Goal: Task Accomplishment & Management: Manage account settings

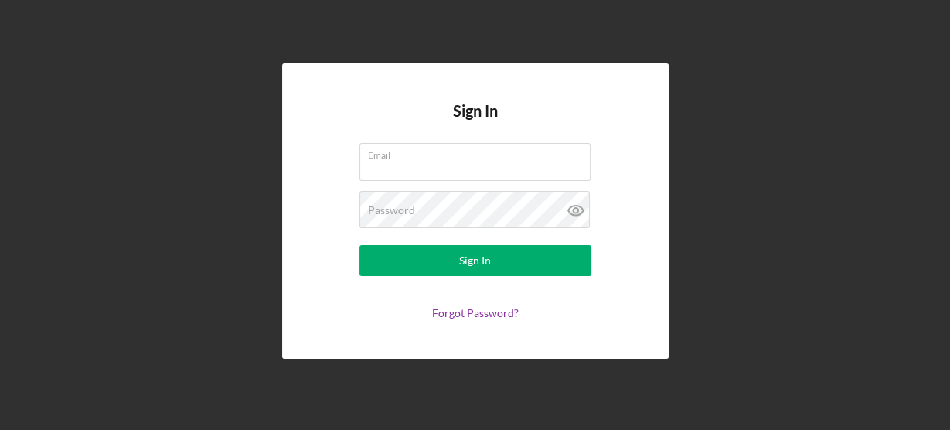
type input "[EMAIL_ADDRESS][DOMAIN_NAME]"
click at [568, 276] on form "Email [EMAIL_ADDRESS][DOMAIN_NAME] Password Sign In Forgot Password?" at bounding box center [475, 231] width 309 height 176
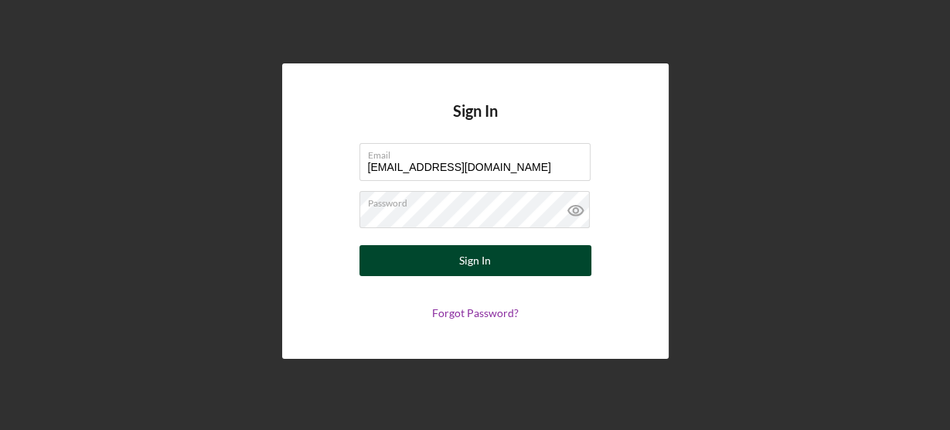
click at [568, 269] on button "Sign In" at bounding box center [476, 260] width 232 height 31
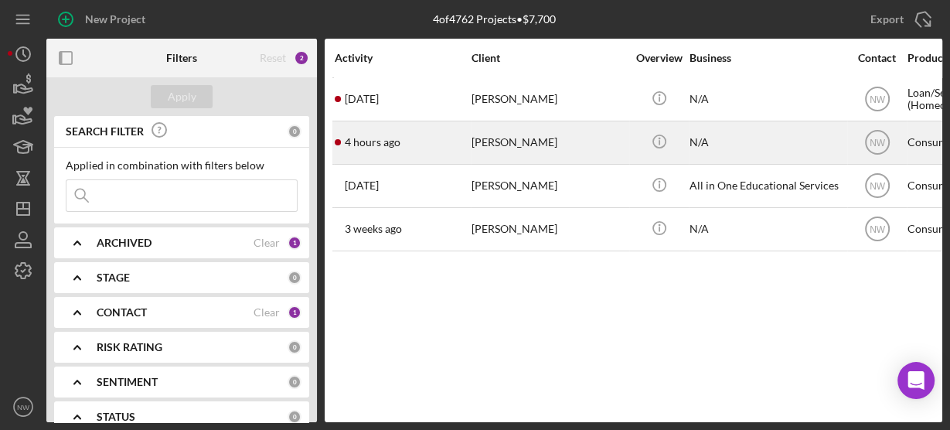
click at [491, 131] on div "[PERSON_NAME]" at bounding box center [549, 142] width 155 height 41
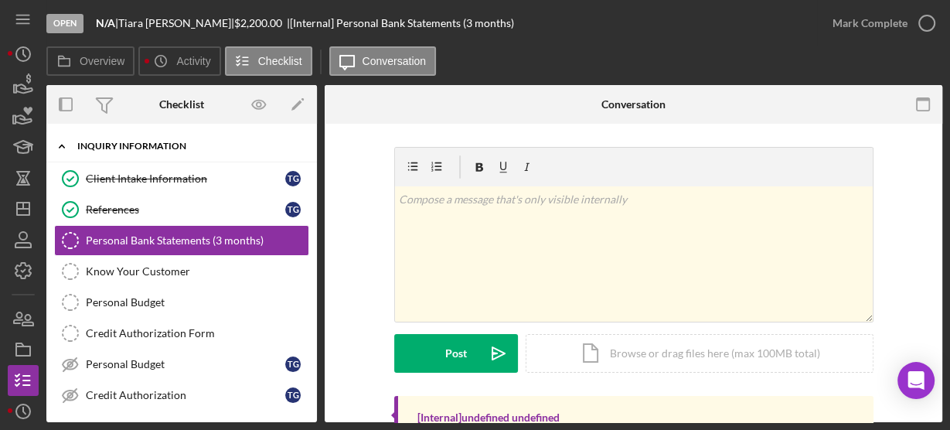
click at [62, 142] on icon "Icon/Expander" at bounding box center [61, 146] width 31 height 31
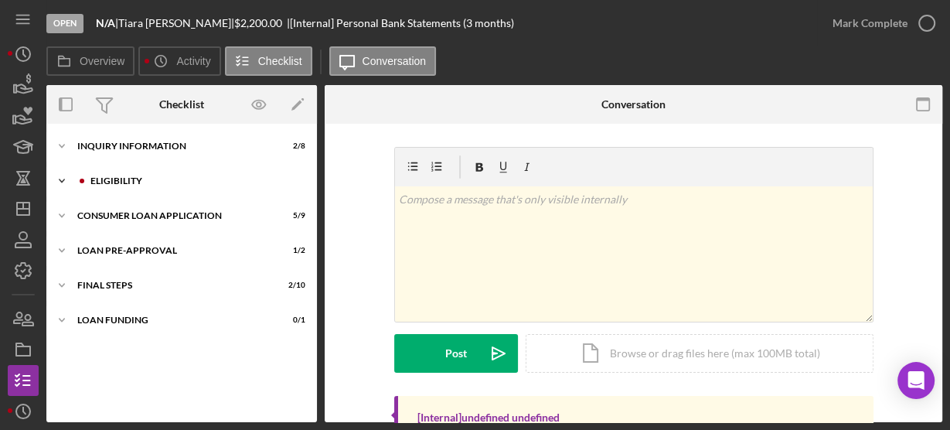
click at [73, 176] on icon "Icon/Expander" at bounding box center [61, 180] width 31 height 31
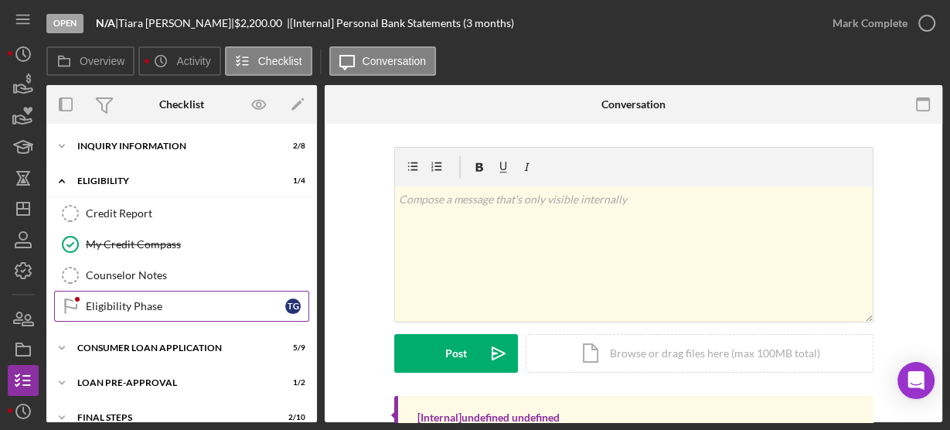
click at [128, 302] on div "Eligibility Phase" at bounding box center [185, 306] width 199 height 12
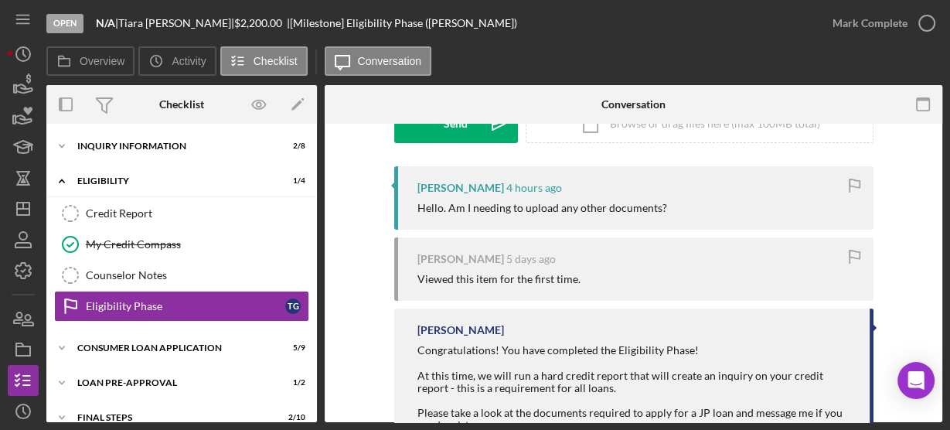
scroll to position [358, 0]
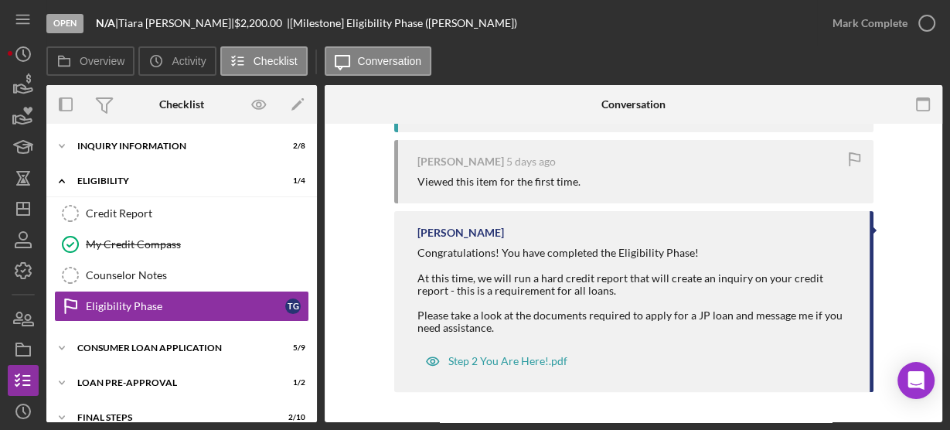
click at [942, 193] on div "Eligibility Phase Eligibility Phase Visible to Client Internal v Color teal Col…" at bounding box center [634, 273] width 618 height 298
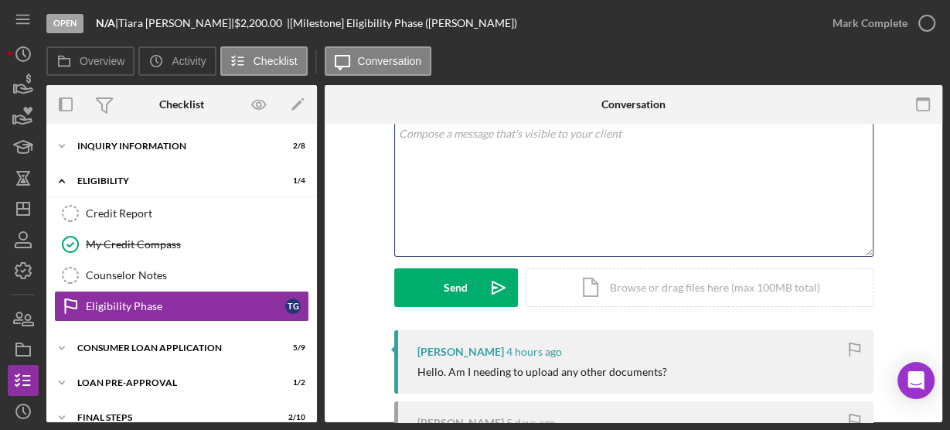
click at [786, 203] on div "v Color teal Color pink Remove color Add row above Add row below Add column bef…" at bounding box center [634, 188] width 478 height 135
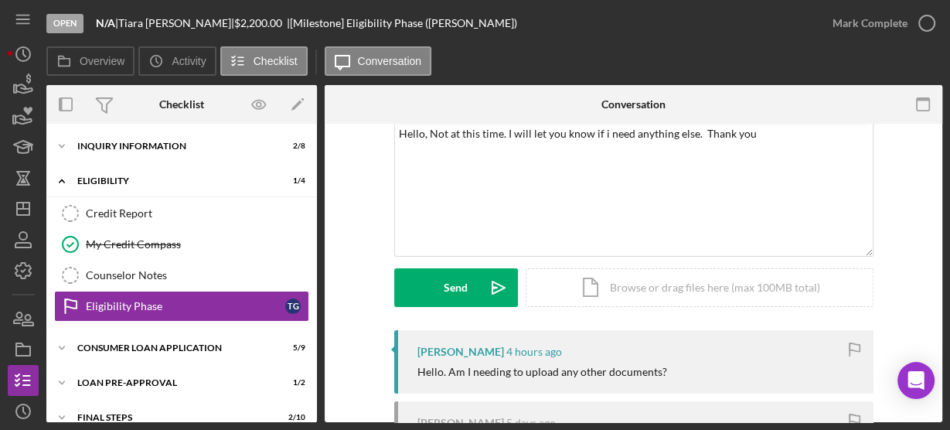
click at [517, 277] on div "Send Icon/icon-invite-send Icon/Document Browse or drag files here (max 100MB t…" at bounding box center [633, 287] width 479 height 39
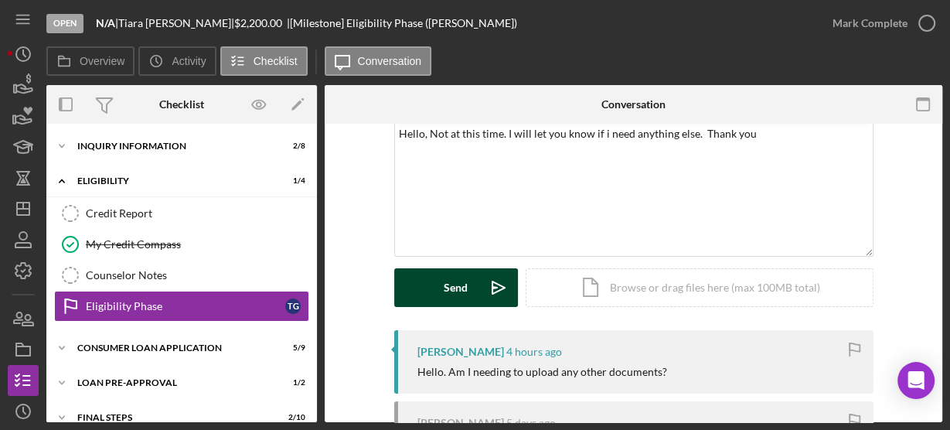
click at [499, 283] on icon "Icon/icon-invite-send" at bounding box center [498, 287] width 39 height 39
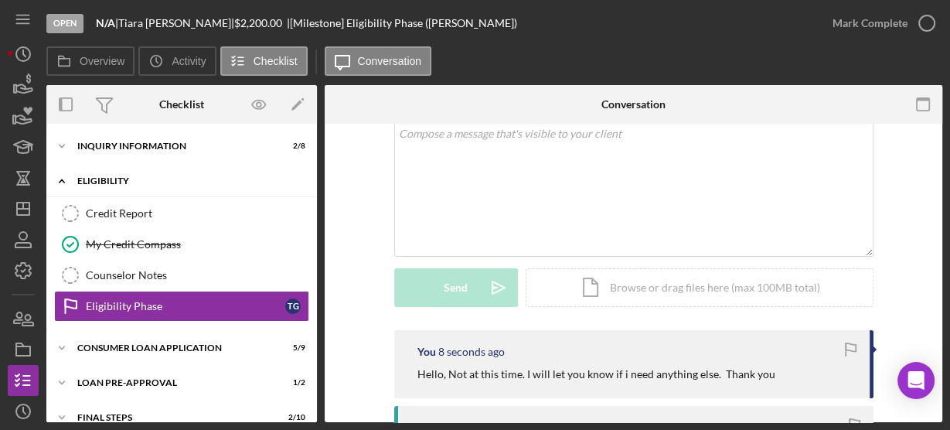
click at [65, 181] on icon "Icon/Expander" at bounding box center [61, 180] width 31 height 31
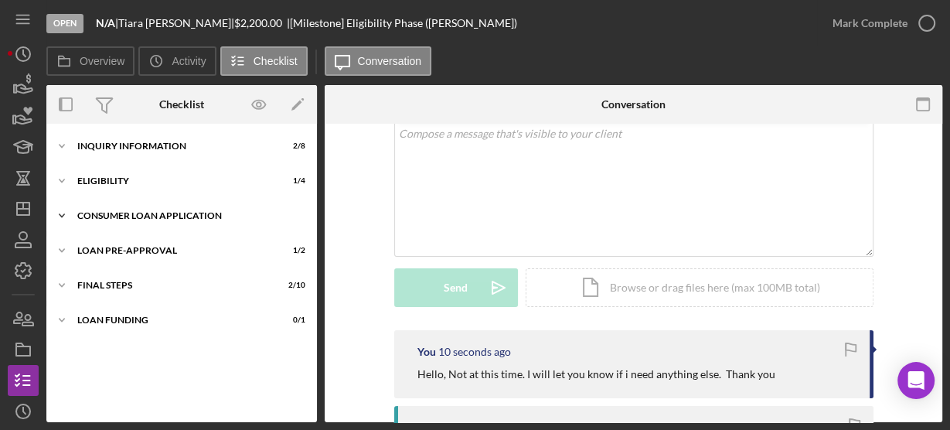
click at [62, 213] on icon "Icon/Expander" at bounding box center [61, 215] width 31 height 31
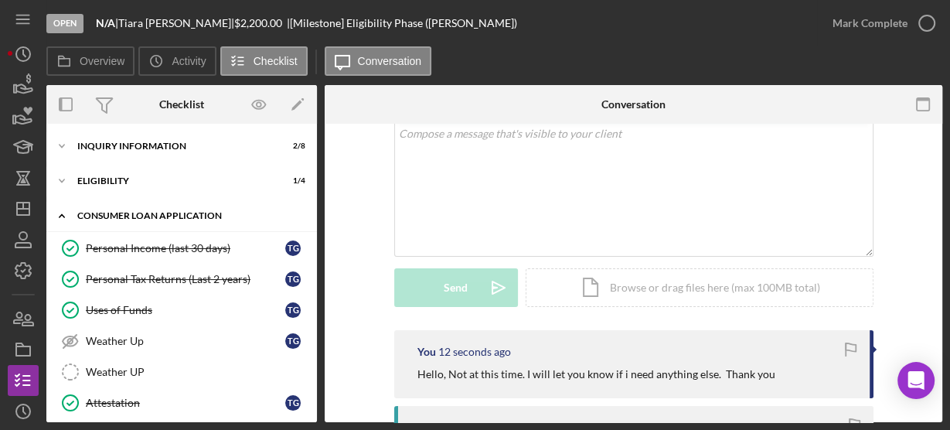
click at [63, 216] on polyline at bounding box center [62, 215] width 5 height 3
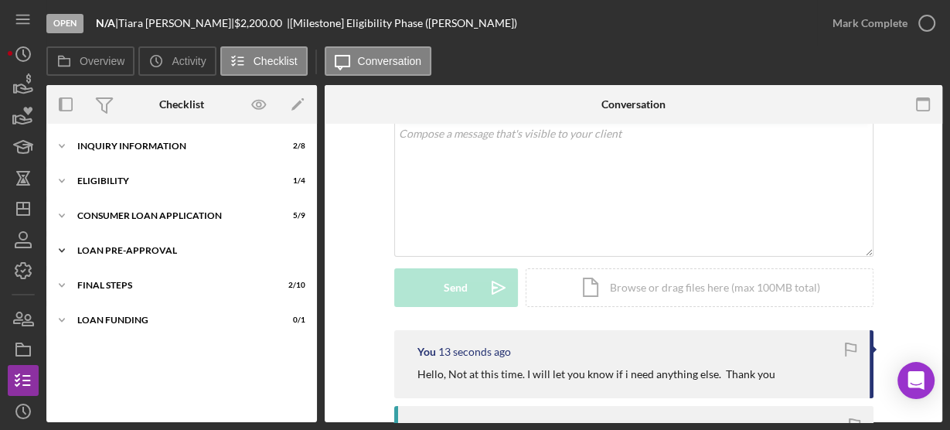
click at [66, 248] on icon "Icon/Expander" at bounding box center [61, 250] width 31 height 31
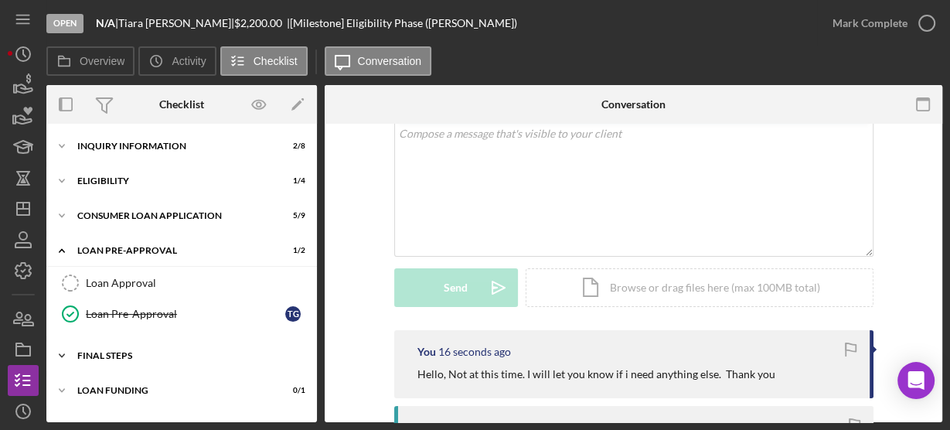
click at [65, 351] on icon "Icon/Expander" at bounding box center [61, 355] width 31 height 31
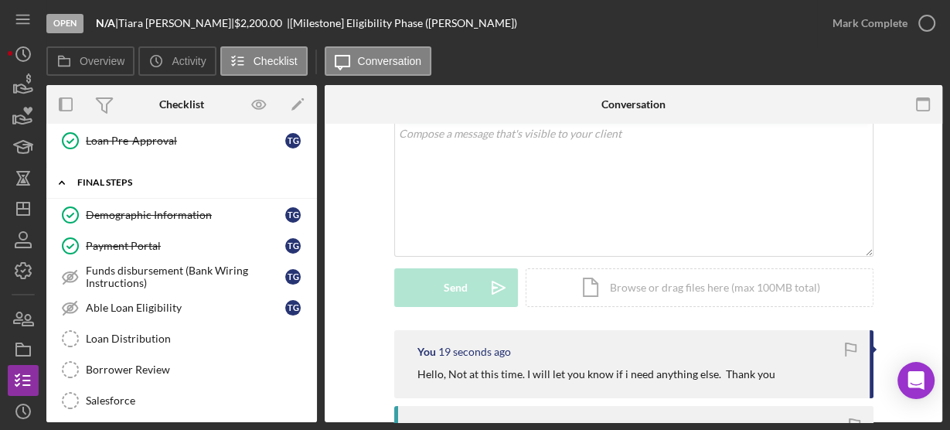
scroll to position [272, 0]
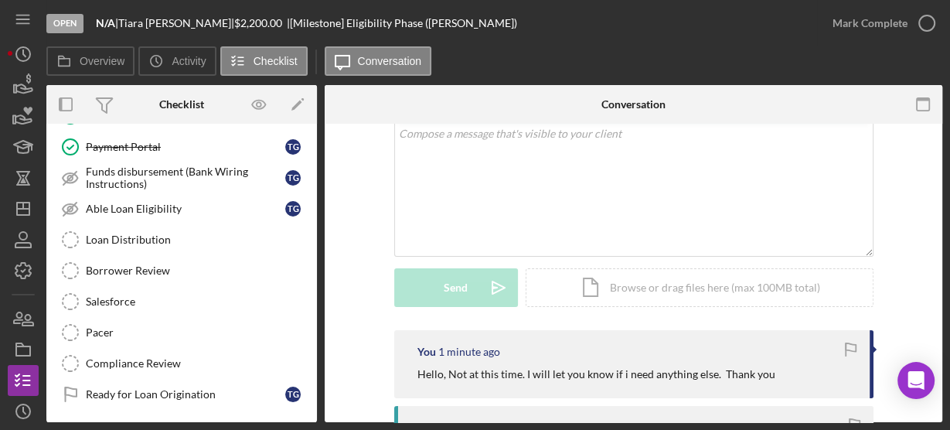
click at [312, 148] on div "Demographic Information Demographic Information T G Payment Portal Payment Port…" at bounding box center [181, 259] width 271 height 317
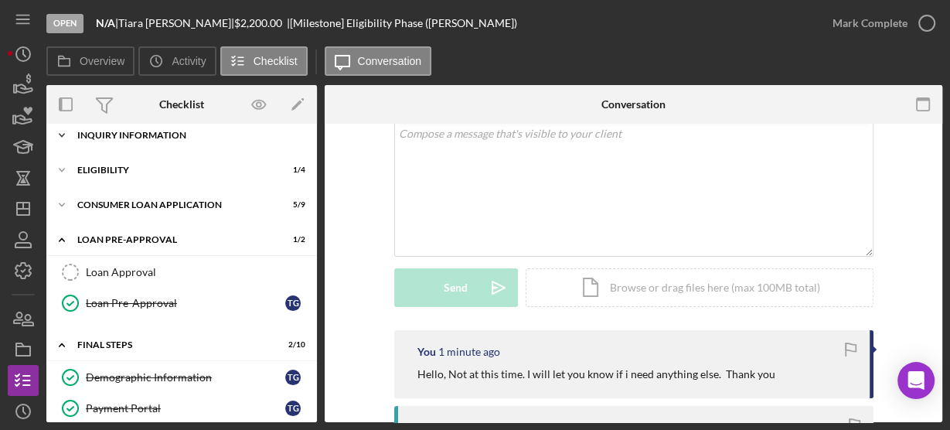
click at [68, 135] on icon "Icon/Expander" at bounding box center [61, 135] width 31 height 31
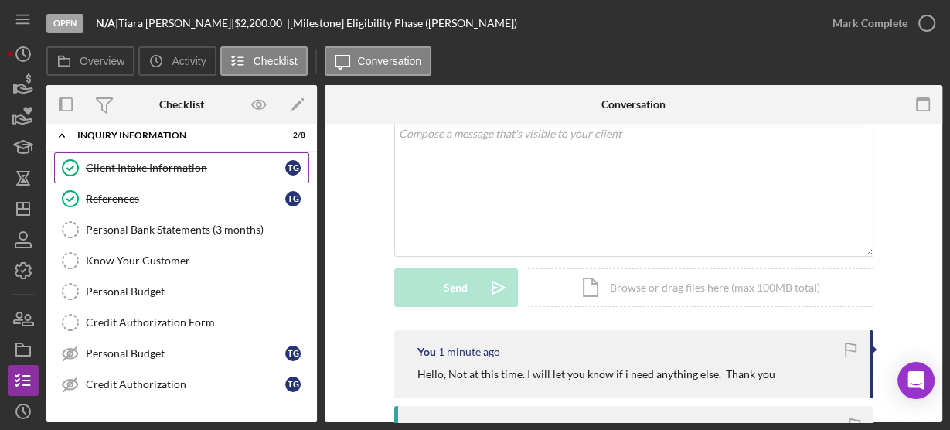
click at [101, 163] on div "Client Intake Information" at bounding box center [185, 168] width 199 height 12
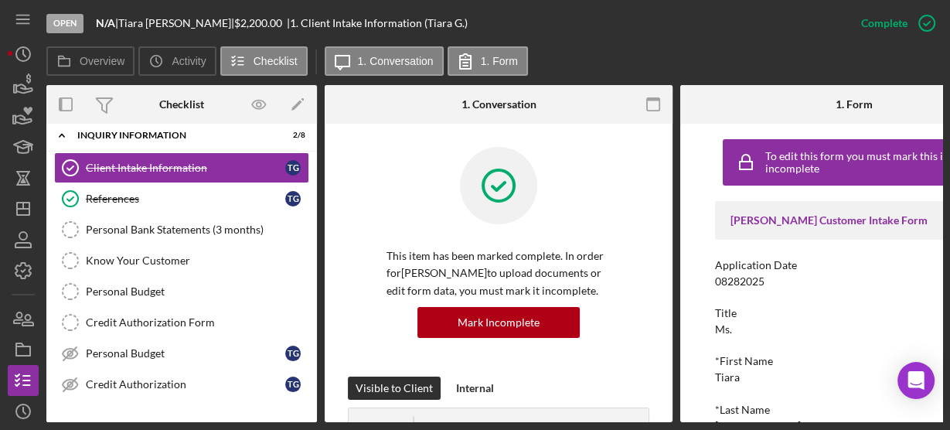
click at [643, 167] on div "This item has been marked complete. In order for [PERSON_NAME] to upload docume…" at bounding box center [499, 262] width 302 height 230
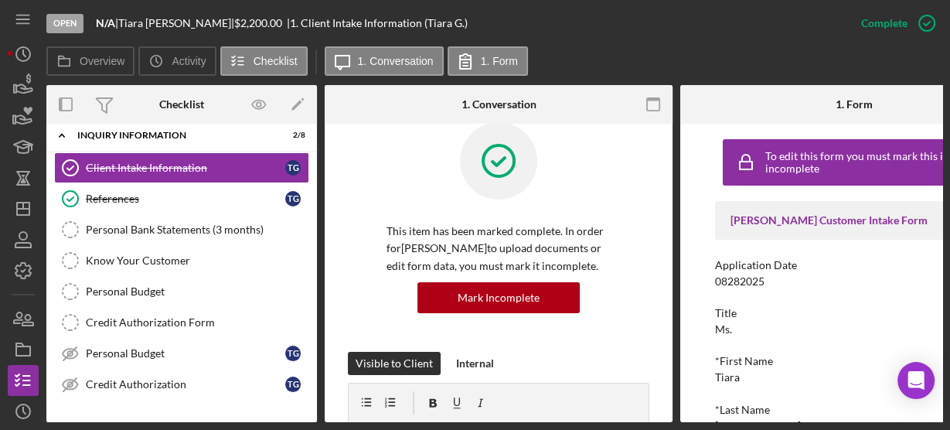
scroll to position [74, 0]
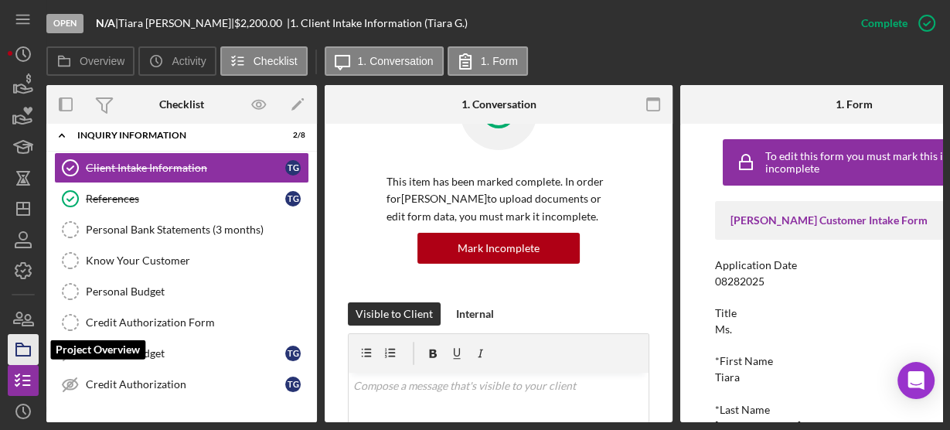
click at [29, 343] on icon "button" at bounding box center [23, 349] width 39 height 39
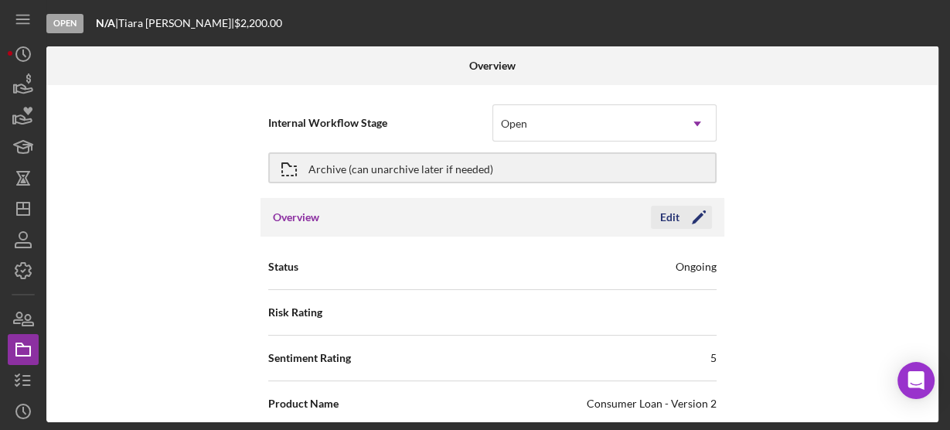
click at [700, 221] on icon "Icon/Edit" at bounding box center [699, 217] width 39 height 39
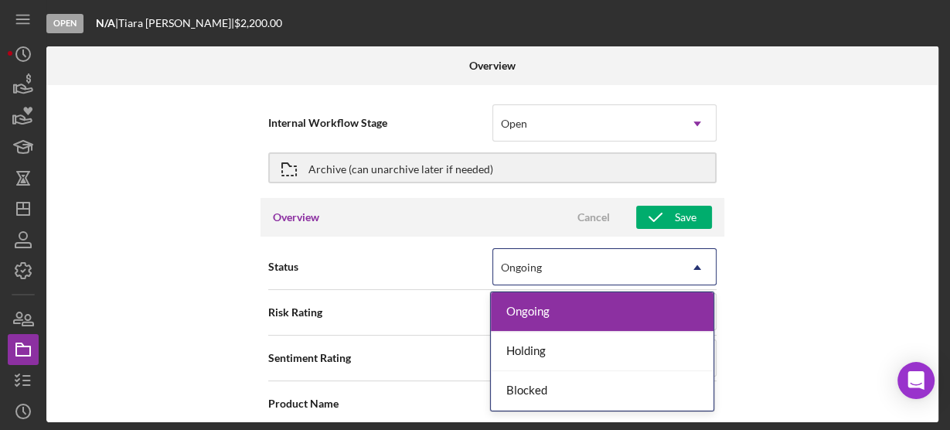
click at [697, 268] on icon "Icon/Dropdown Arrow" at bounding box center [697, 267] width 37 height 37
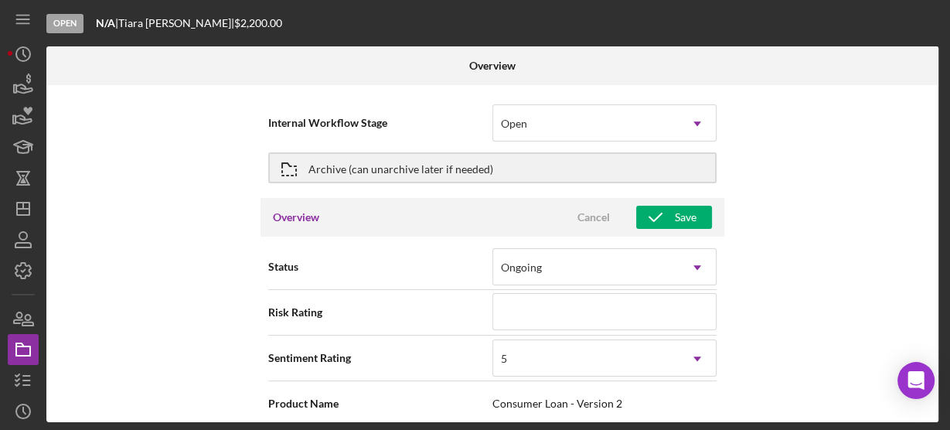
click at [742, 285] on div "Internal Workflow Stage Open Icon/Dropdown Arrow Archive (can unarchive later i…" at bounding box center [492, 253] width 892 height 337
click at [698, 117] on icon "Icon/Dropdown Arrow" at bounding box center [697, 123] width 37 height 37
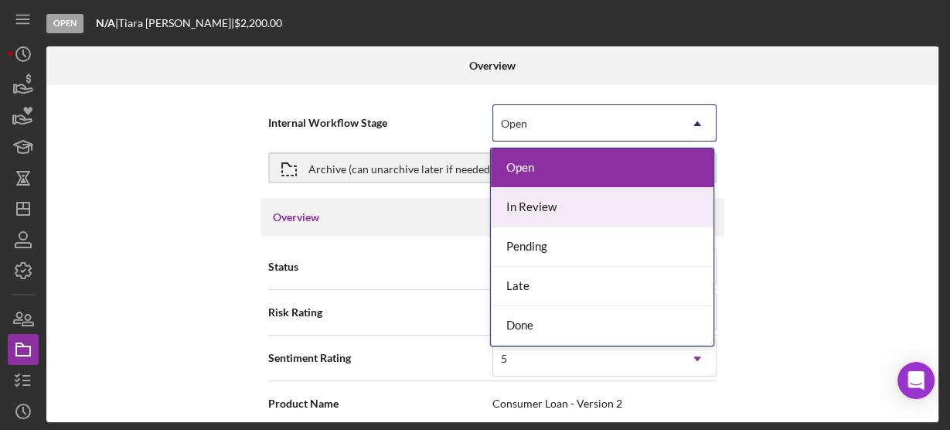
click at [598, 222] on div "In Review" at bounding box center [602, 207] width 223 height 39
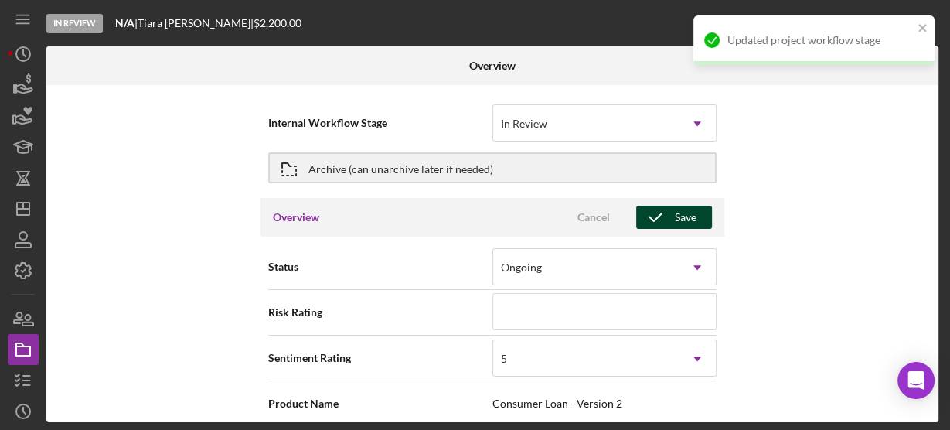
click at [686, 207] on div "Save" at bounding box center [686, 217] width 22 height 23
type textarea "Thank you for your application to [PERSON_NAME]! Please login to see what we st…"
